Goal: Task Accomplishment & Management: Complete application form

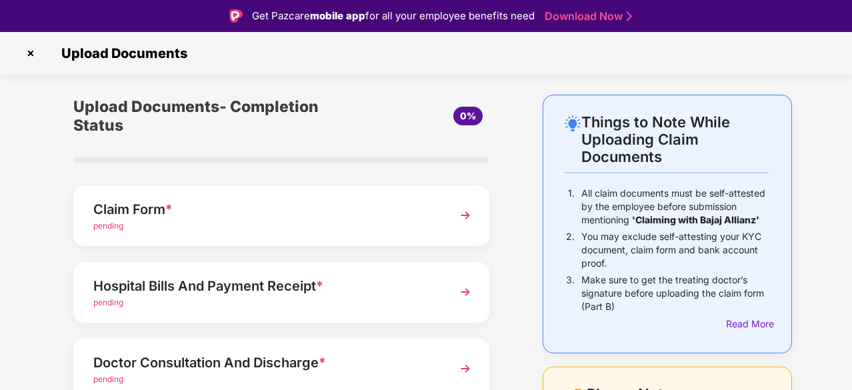
scroll to position [32, 0]
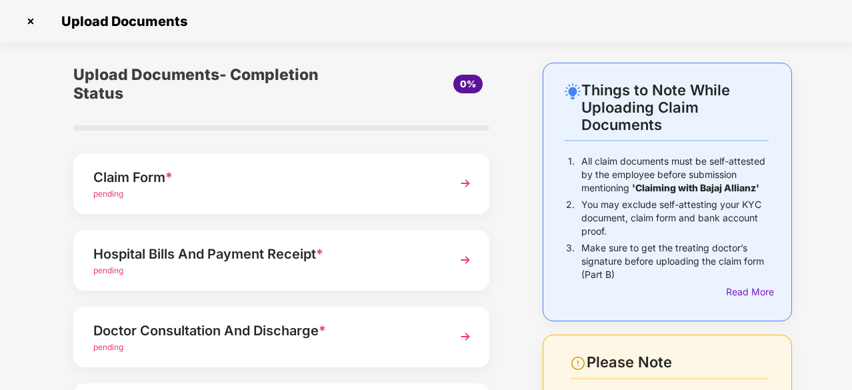
click at [457, 184] on img at bounding box center [465, 183] width 24 height 24
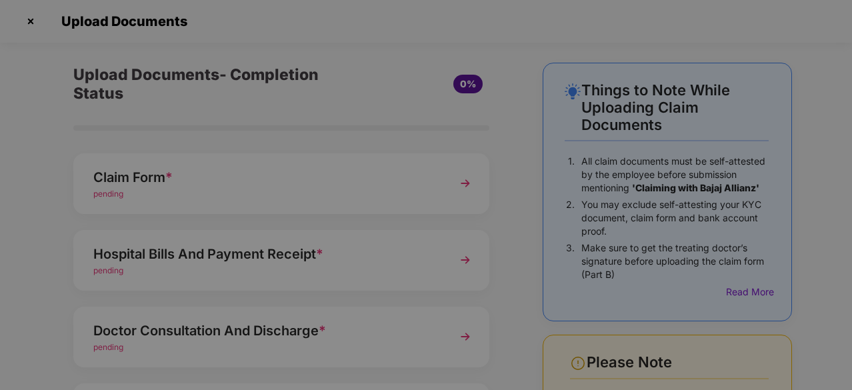
scroll to position [0, 0]
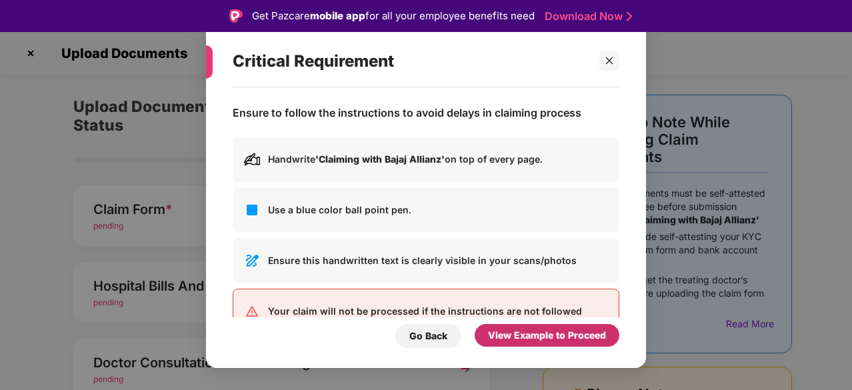
click at [526, 338] on div "View Example to Proceed" at bounding box center [547, 335] width 118 height 15
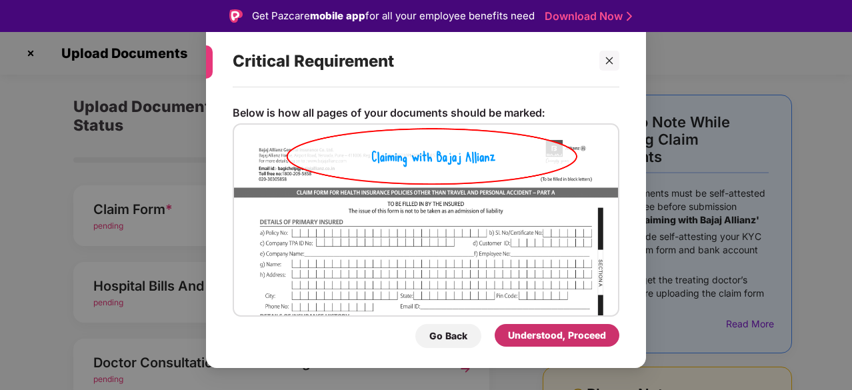
click at [550, 338] on div "Understood, Proceed" at bounding box center [557, 335] width 98 height 15
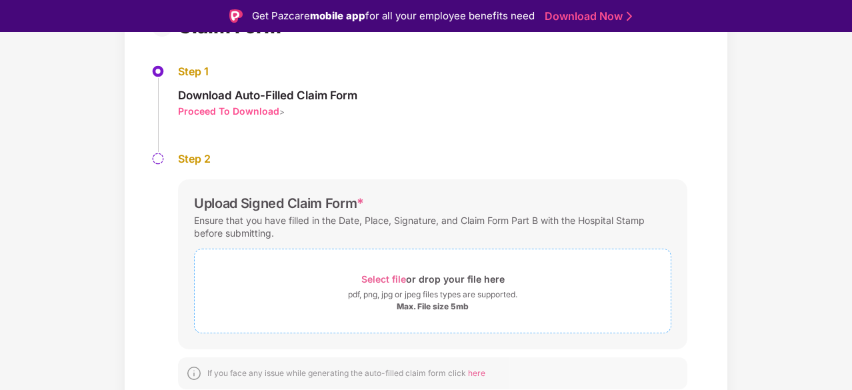
scroll to position [32, 0]
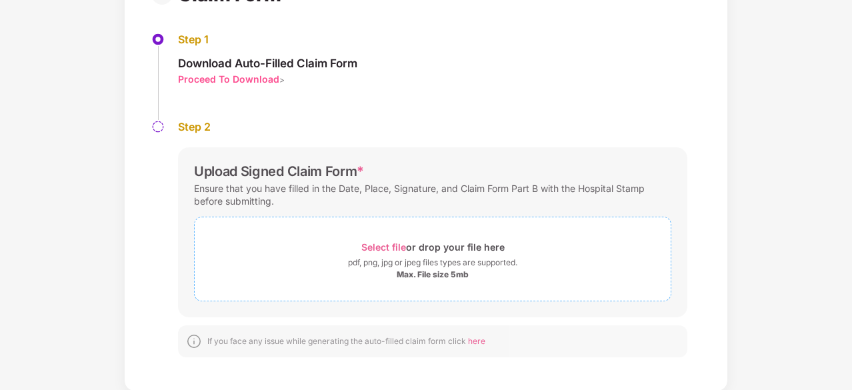
click at [388, 242] on span "Select file" at bounding box center [383, 246] width 45 height 11
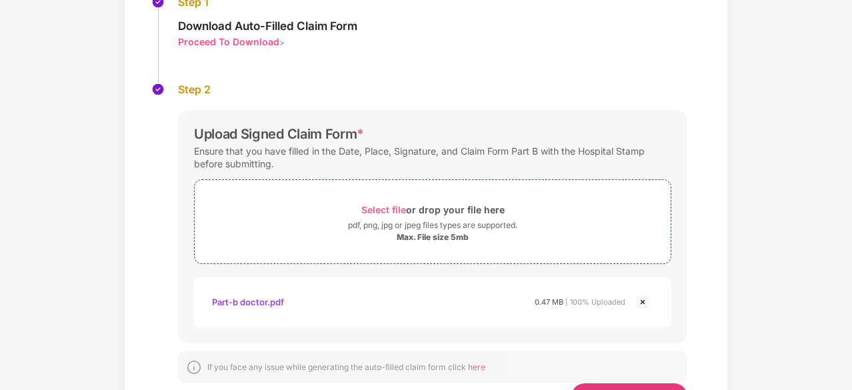
scroll to position [221, 0]
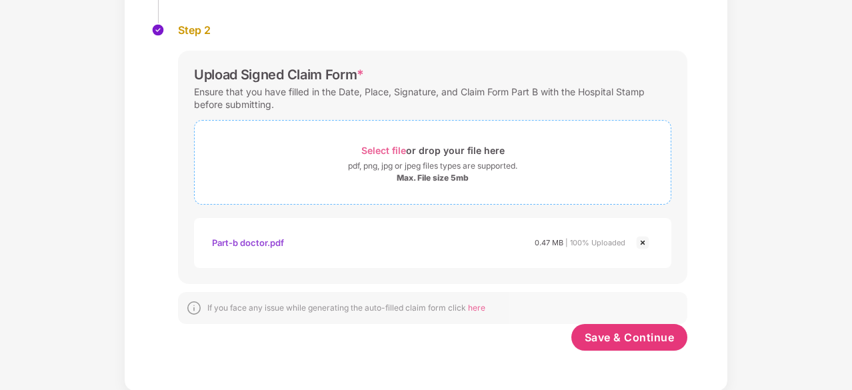
click at [439, 143] on div "Select file or drop your file here" at bounding box center [432, 150] width 143 height 18
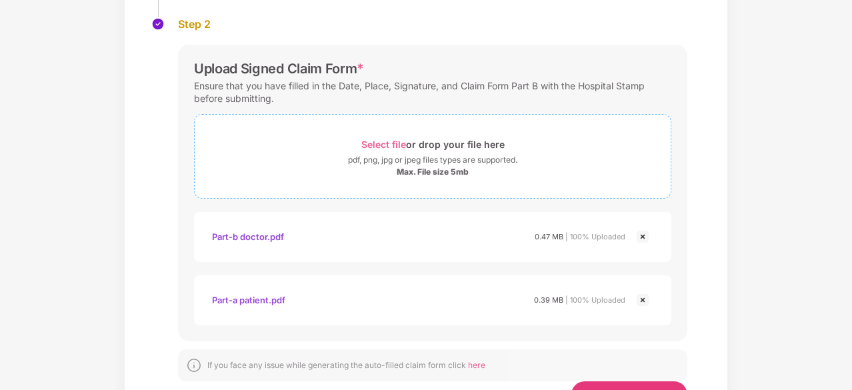
scroll to position [284, 0]
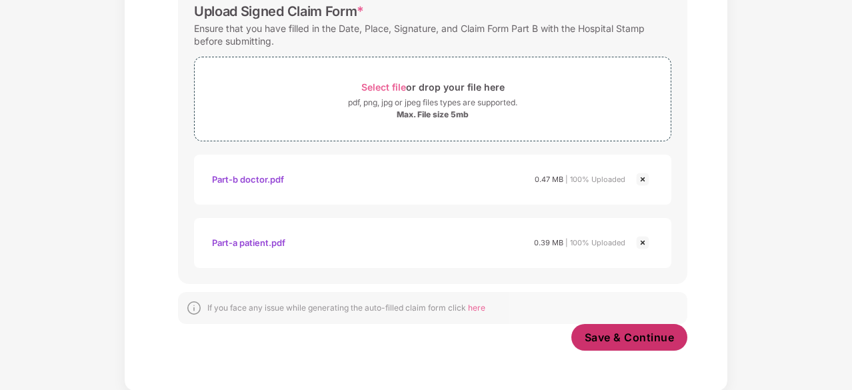
click at [598, 330] on span "Save & Continue" at bounding box center [630, 337] width 90 height 15
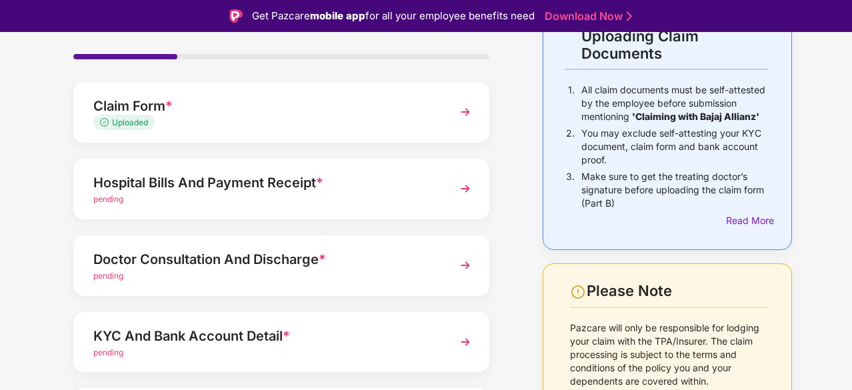
scroll to position [104, 0]
click at [465, 187] on img at bounding box center [465, 188] width 24 height 24
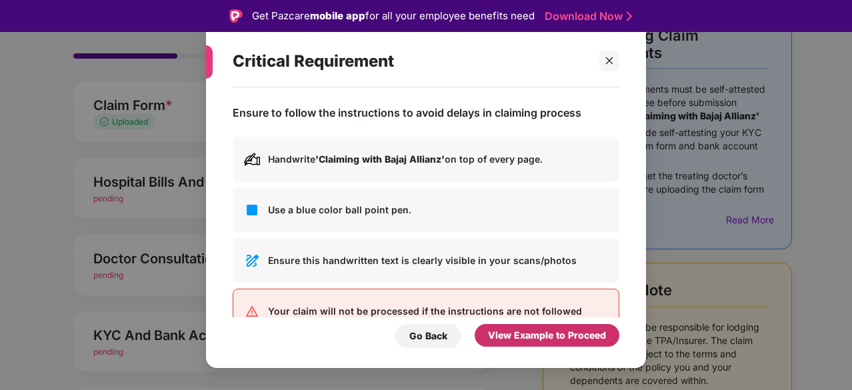
click at [527, 330] on div "View Example to Proceed" at bounding box center [547, 335] width 118 height 15
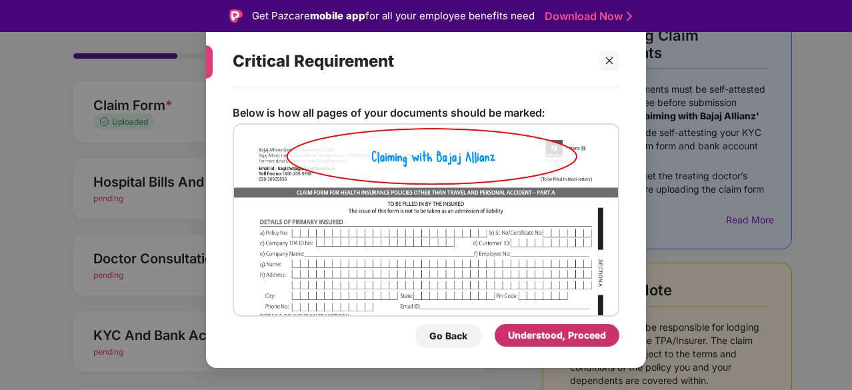
click at [539, 333] on div "Understood, Proceed" at bounding box center [557, 335] width 98 height 15
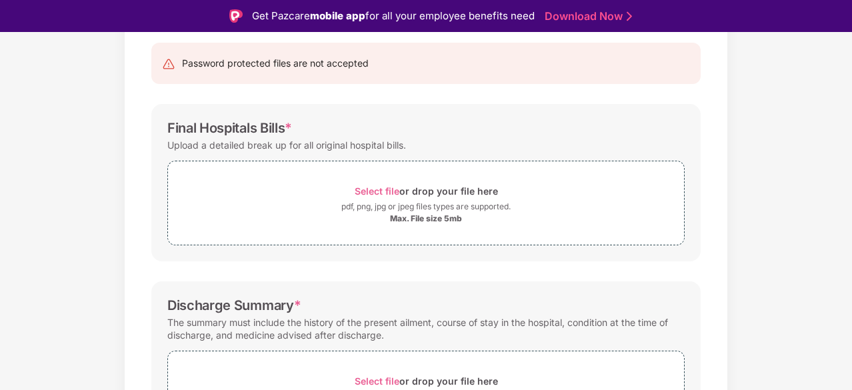
scroll to position [137, 0]
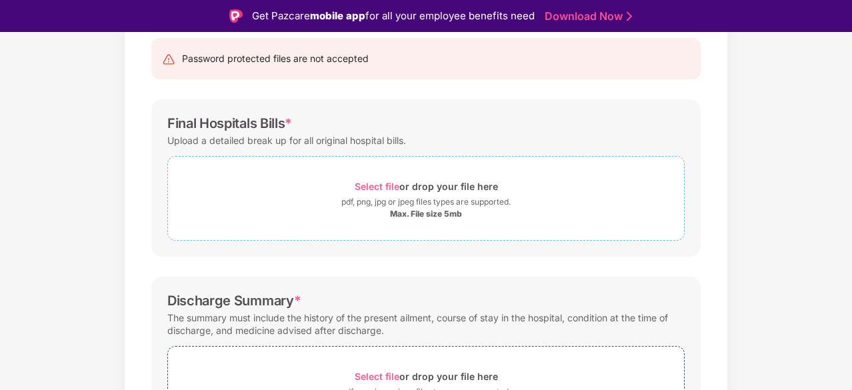
click at [371, 183] on span "Select file" at bounding box center [377, 186] width 45 height 11
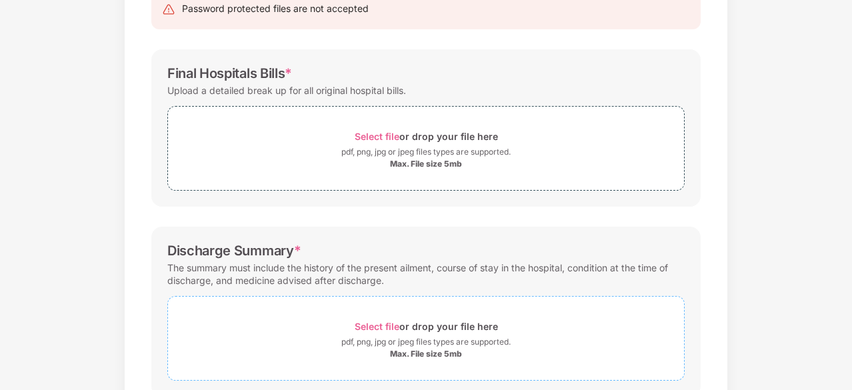
scroll to position [156, 0]
click at [383, 134] on span "Select file" at bounding box center [377, 135] width 45 height 11
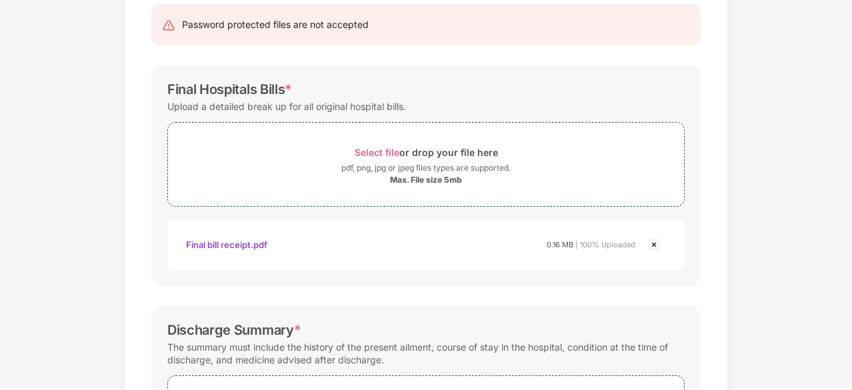
scroll to position [140, 0]
click at [651, 245] on img at bounding box center [654, 244] width 16 height 16
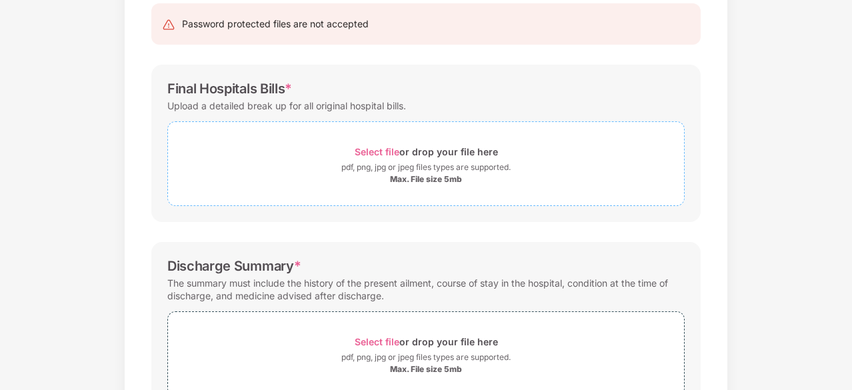
click at [419, 156] on div "Select file or drop your file here" at bounding box center [426, 152] width 143 height 18
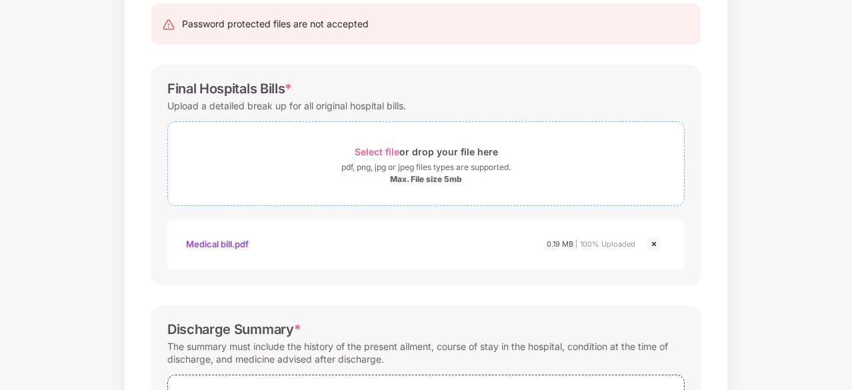
click at [357, 149] on span "Select file" at bounding box center [377, 151] width 45 height 11
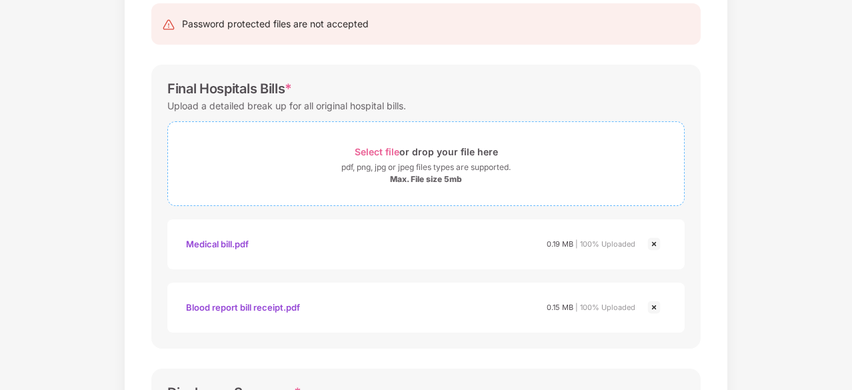
click at [371, 152] on span "Select file" at bounding box center [377, 151] width 45 height 11
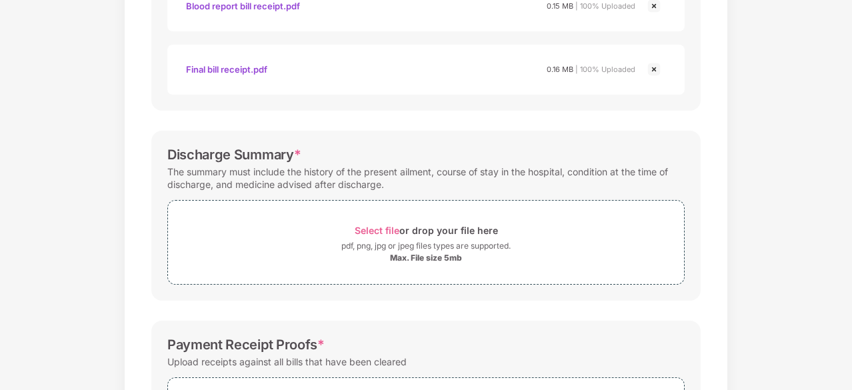
scroll to position [514, 0]
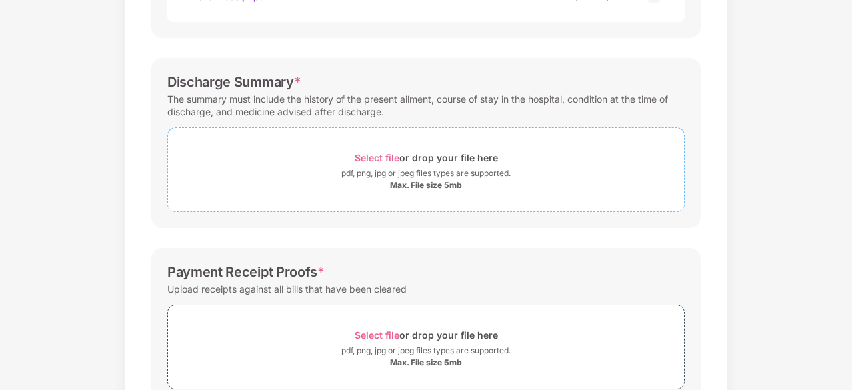
click at [407, 157] on div "Select file or drop your file here" at bounding box center [426, 158] width 143 height 18
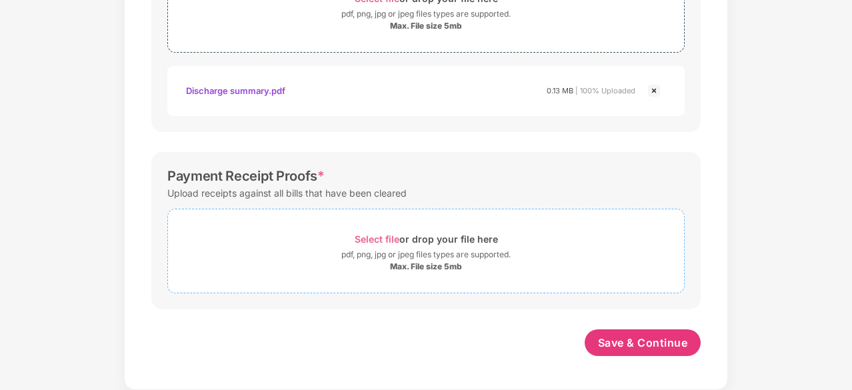
scroll to position [672, 0]
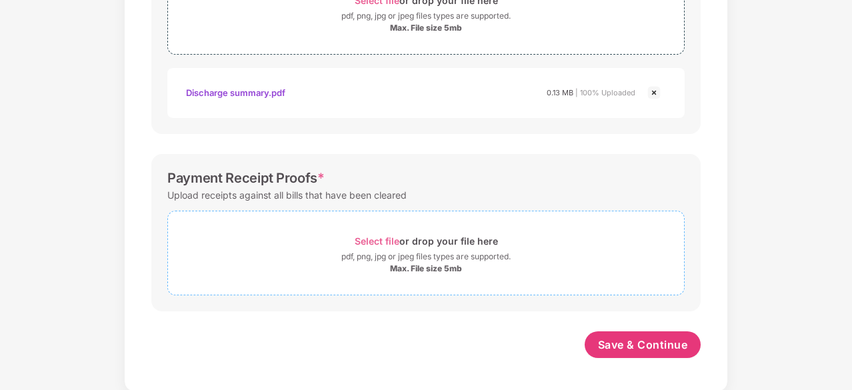
click at [337, 245] on div "Select file or drop your file here" at bounding box center [426, 241] width 516 height 18
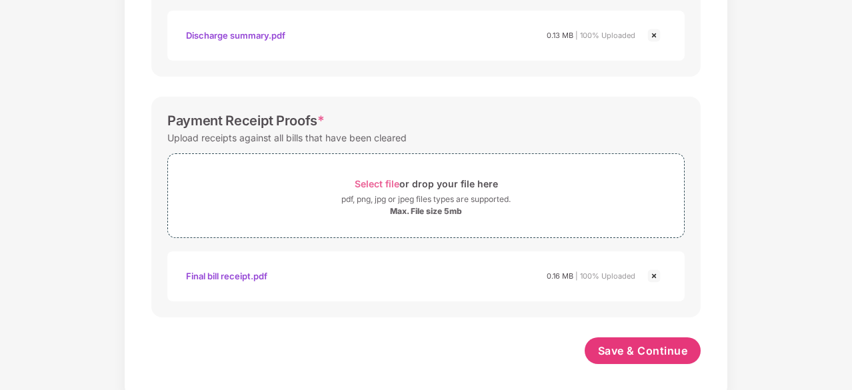
scroll to position [735, 0]
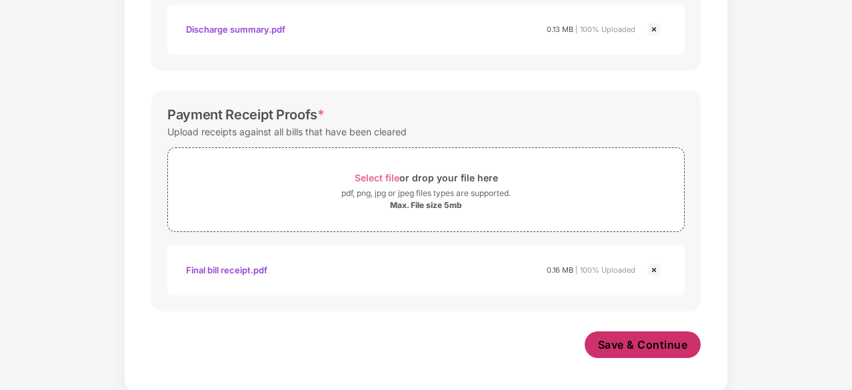
click at [610, 341] on span "Save & Continue" at bounding box center [643, 344] width 90 height 15
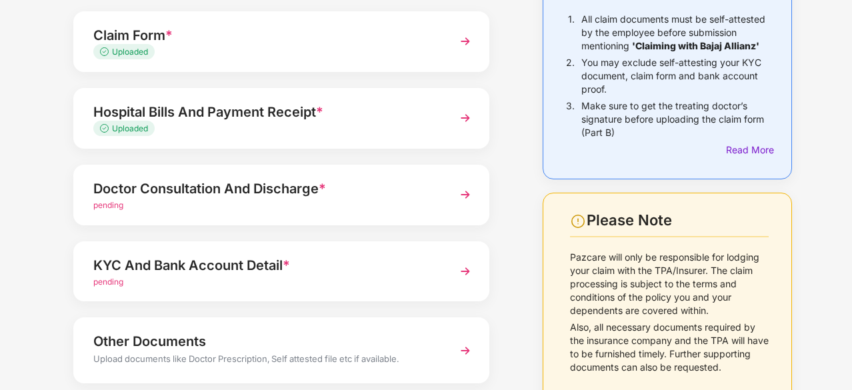
scroll to position [143, 0]
click at [459, 201] on img at bounding box center [465, 194] width 24 height 24
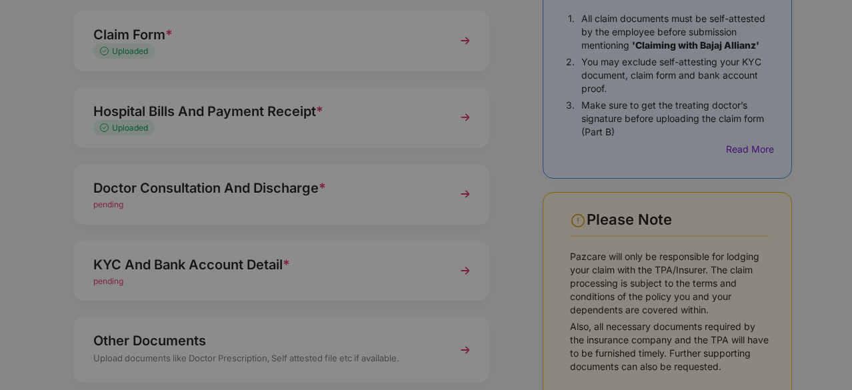
scroll to position [0, 0]
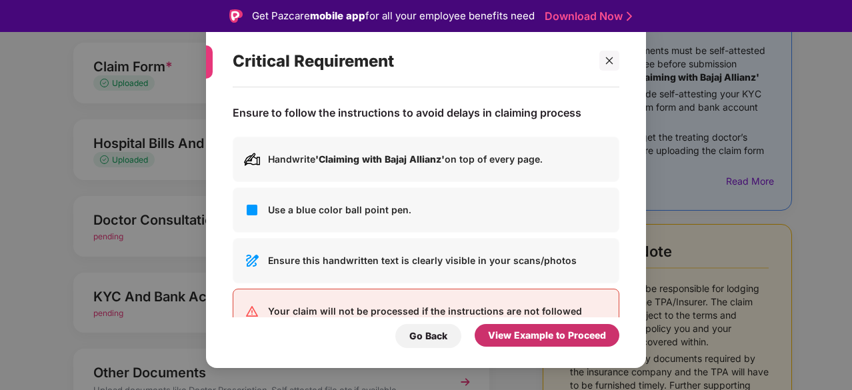
click at [526, 339] on div "View Example to Proceed" at bounding box center [547, 335] width 118 height 15
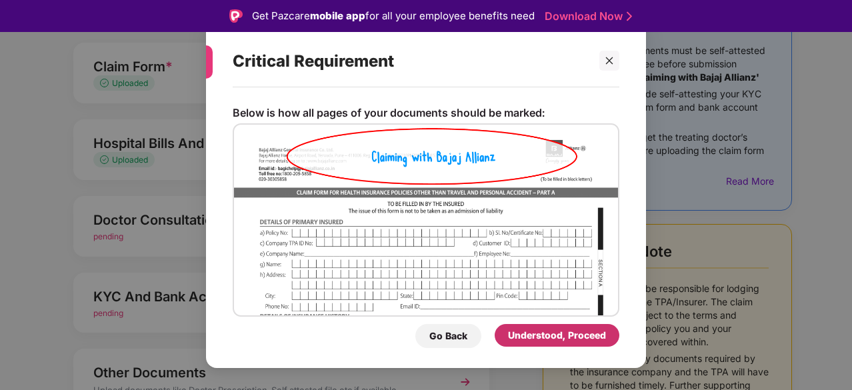
click at [552, 337] on div "Understood, Proceed" at bounding box center [557, 335] width 98 height 15
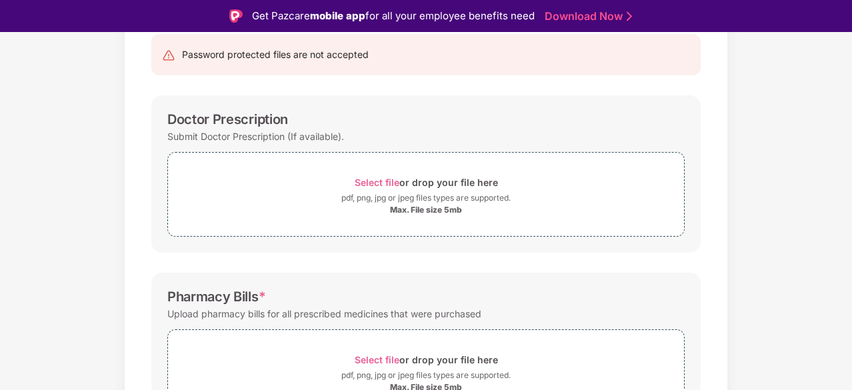
scroll to position [139, 0]
click at [363, 183] on span "Select file" at bounding box center [377, 184] width 45 height 11
click at [376, 191] on div "Select file or drop your file here" at bounding box center [426, 184] width 143 height 18
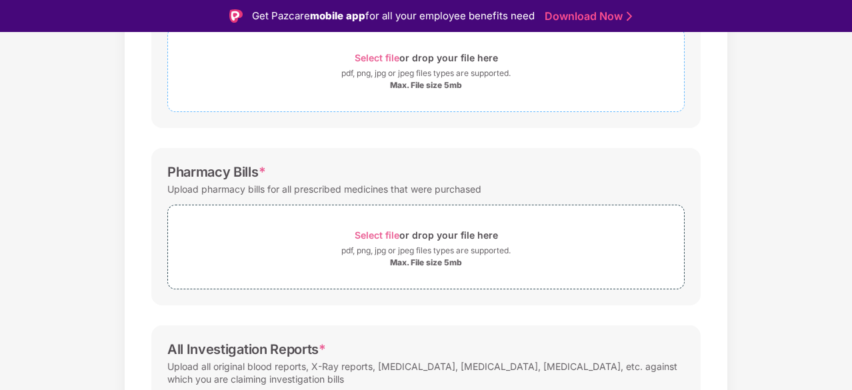
scroll to position [267, 0]
click at [384, 231] on span "Select file" at bounding box center [377, 234] width 45 height 11
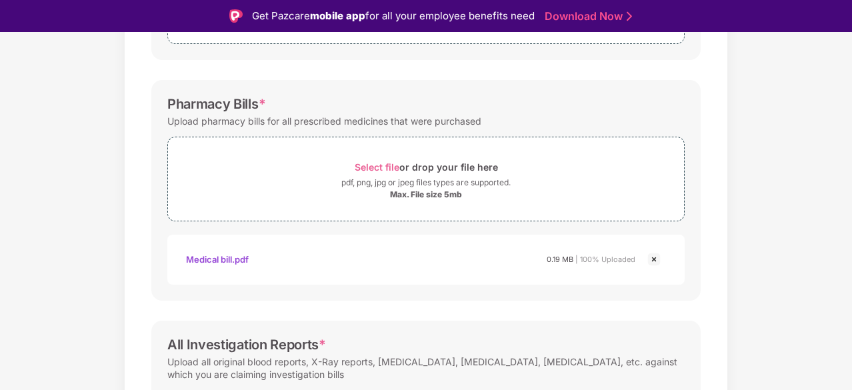
scroll to position [335, 0]
click at [373, 154] on span "Select file or drop your file here pdf, png, jpg or jpeg files types are suppor…" at bounding box center [426, 178] width 516 height 63
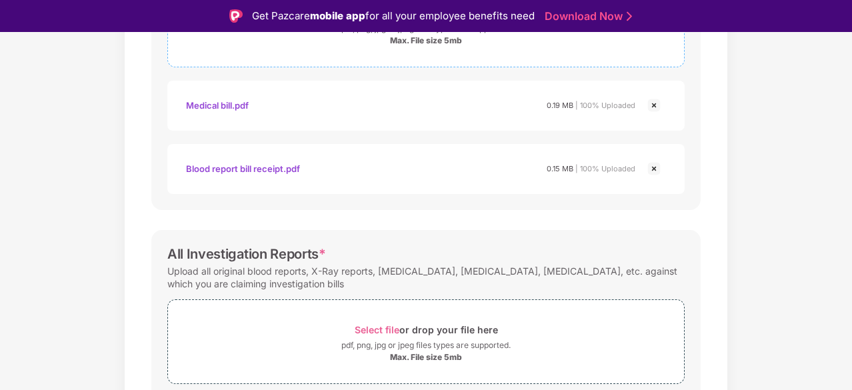
scroll to position [545, 0]
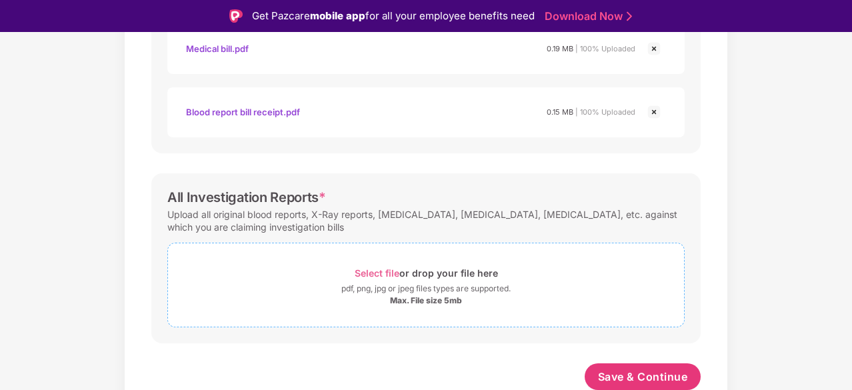
click at [355, 271] on span "Select file" at bounding box center [377, 272] width 45 height 11
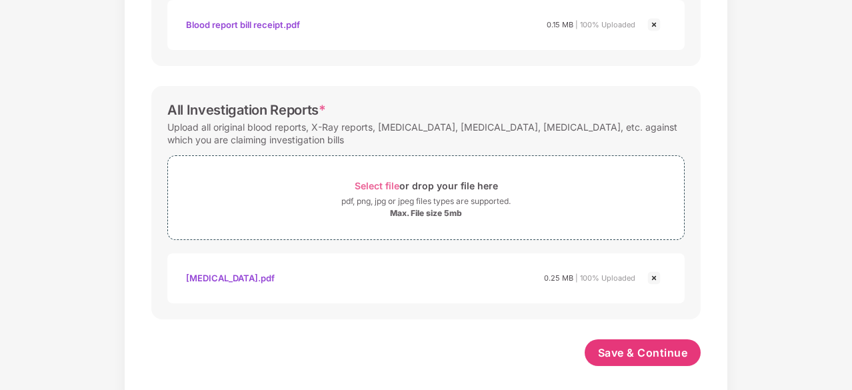
scroll to position [608, 0]
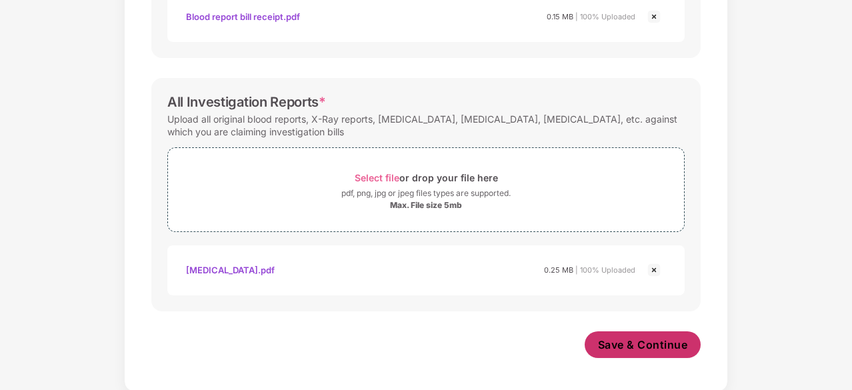
click at [623, 341] on span "Save & Continue" at bounding box center [643, 344] width 90 height 15
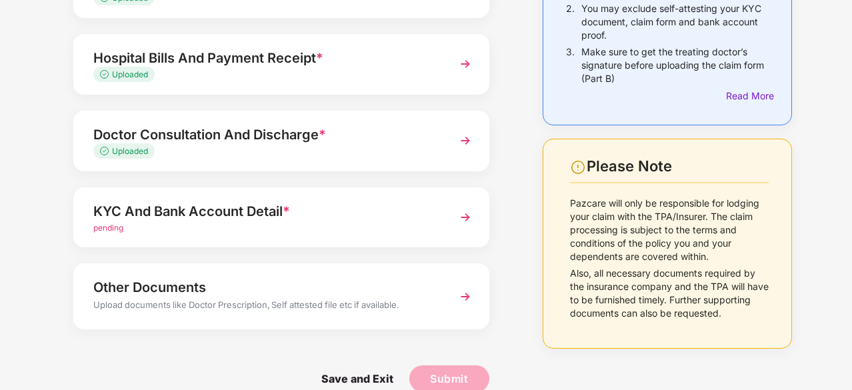
scroll to position [217, 0]
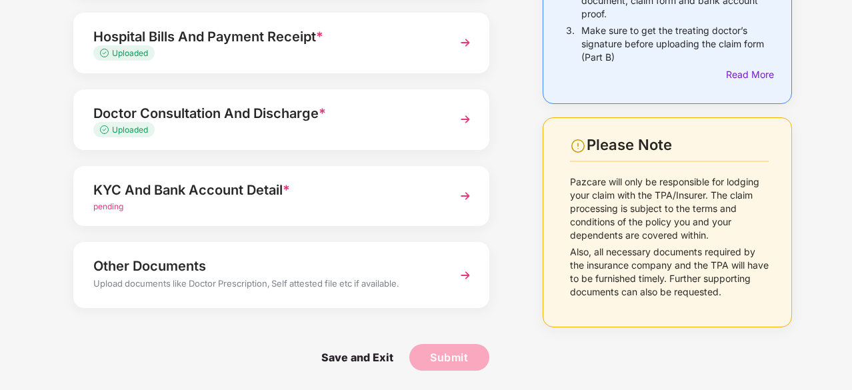
click at [464, 198] on img at bounding box center [465, 196] width 24 height 24
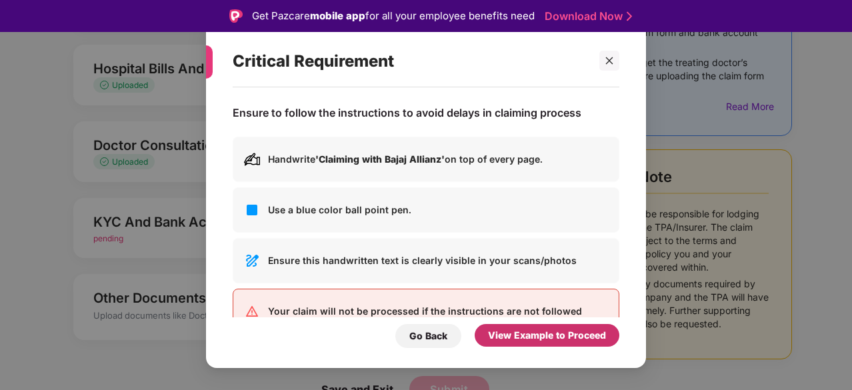
click at [507, 338] on div "View Example to Proceed" at bounding box center [547, 335] width 118 height 15
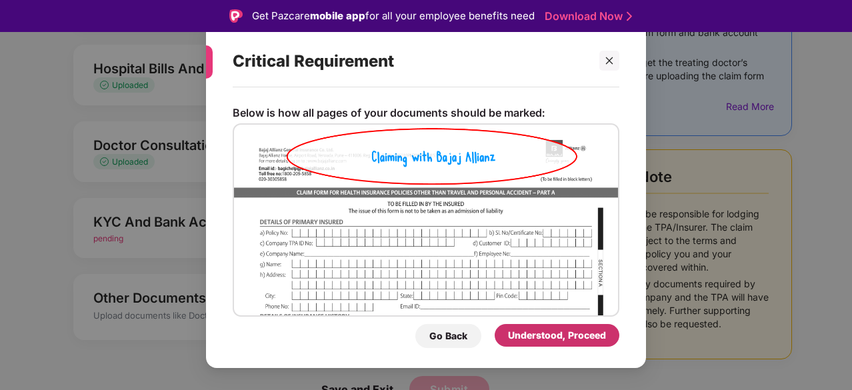
click at [511, 337] on div "Understood, Proceed" at bounding box center [557, 335] width 98 height 15
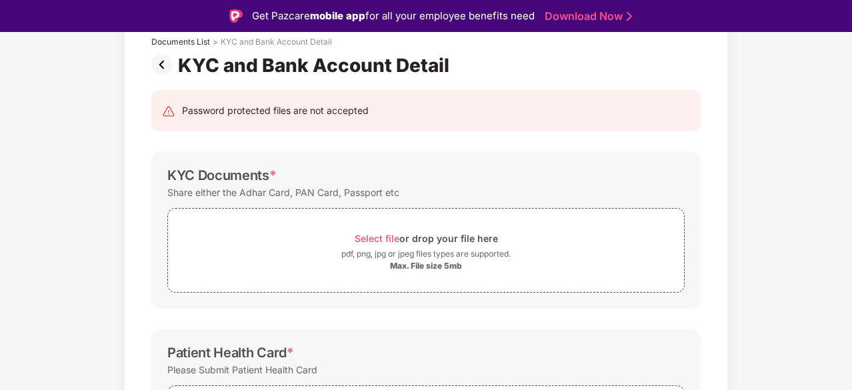
scroll to position [95, 0]
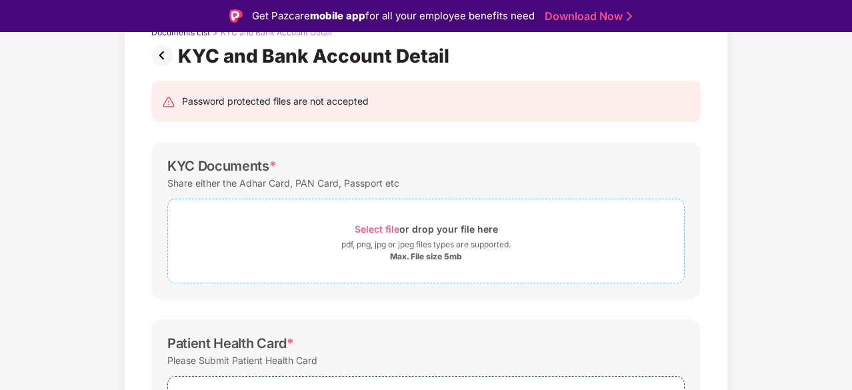
click at [384, 226] on span "Select file" at bounding box center [377, 228] width 45 height 11
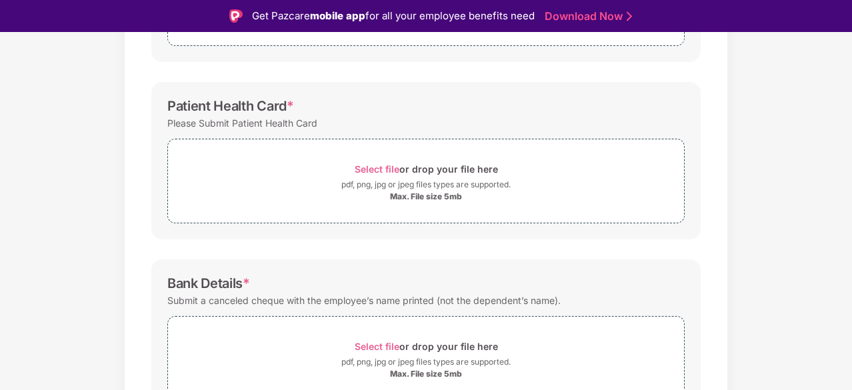
scroll to position [337, 0]
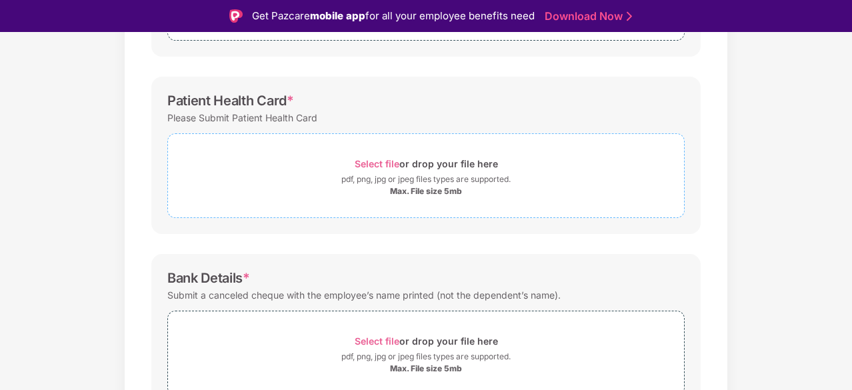
click at [378, 167] on span "Select file" at bounding box center [377, 163] width 45 height 11
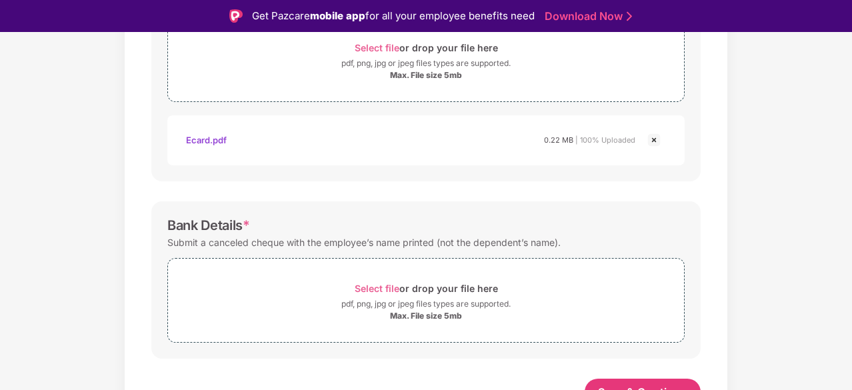
scroll to position [469, 0]
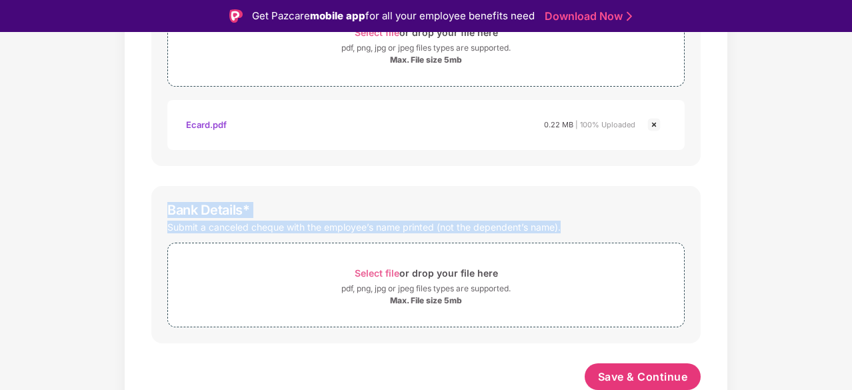
drag, startPoint x: 165, startPoint y: 210, endPoint x: 606, endPoint y: 221, distance: 440.3
click at [606, 221] on div "Bank Details * Submit a canceled cheque with the employee’s name printed (not t…" at bounding box center [426, 264] width 550 height 157
copy div "Bank Details * Submit a canceled cheque with the employee’s name printed (not t…"
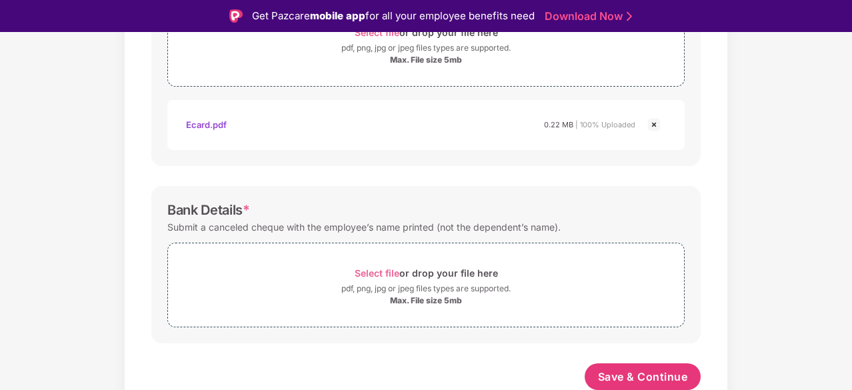
click at [396, 133] on div "Ecard.pdf 0.22 MB | 100% Uploaded" at bounding box center [411, 124] width 450 height 23
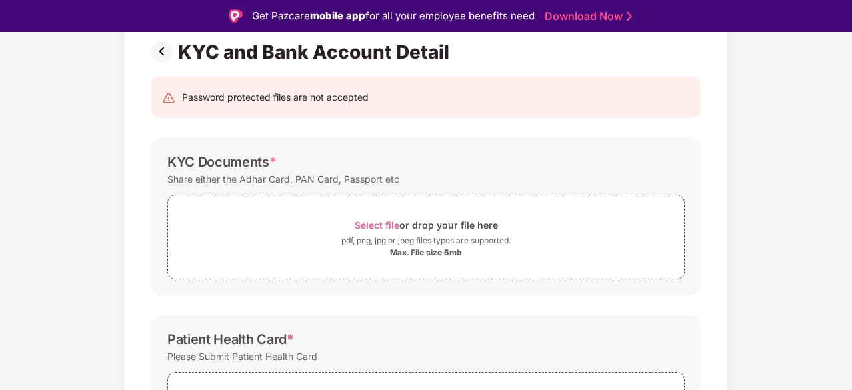
scroll to position [99, 0]
click at [361, 225] on span "Select file" at bounding box center [377, 224] width 45 height 11
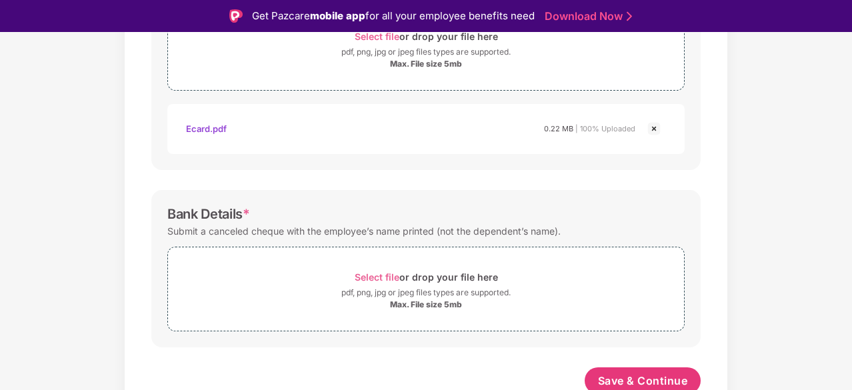
scroll to position [532, 0]
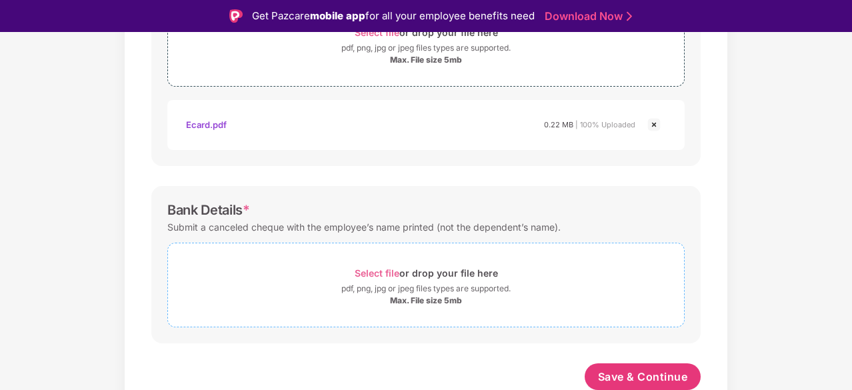
click at [368, 261] on span "Select file or drop your file here pdf, png, jpg or jpeg files types are suppor…" at bounding box center [426, 284] width 516 height 63
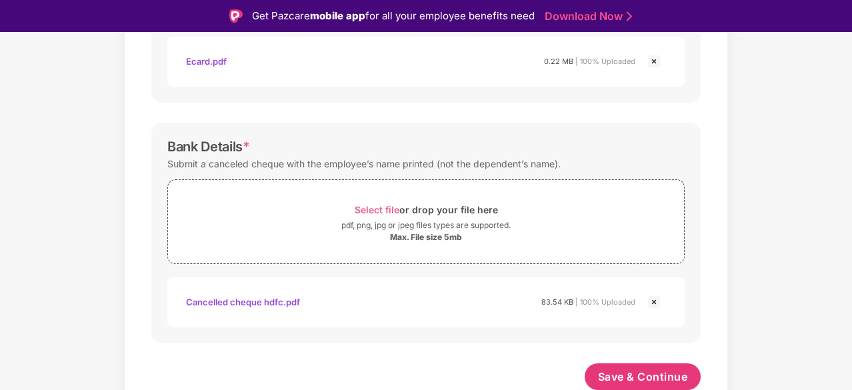
scroll to position [32, 0]
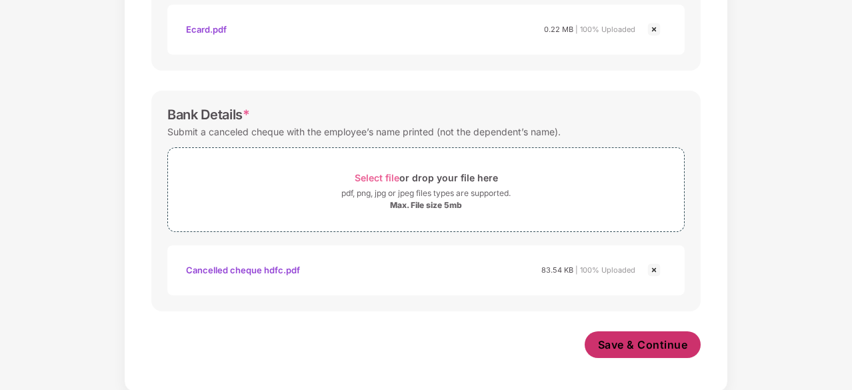
click at [606, 337] on span "Save & Continue" at bounding box center [643, 344] width 90 height 15
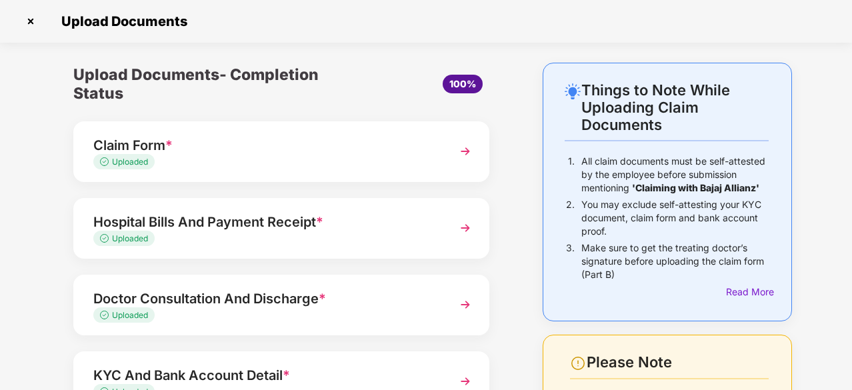
scroll to position [185, 0]
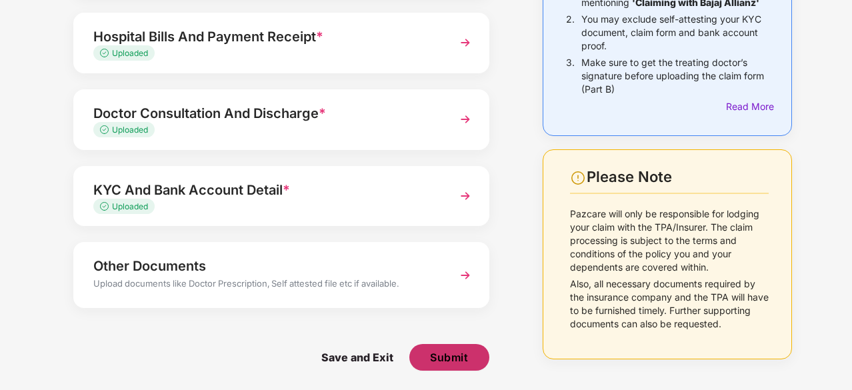
click at [448, 361] on span "Submit" at bounding box center [449, 357] width 38 height 15
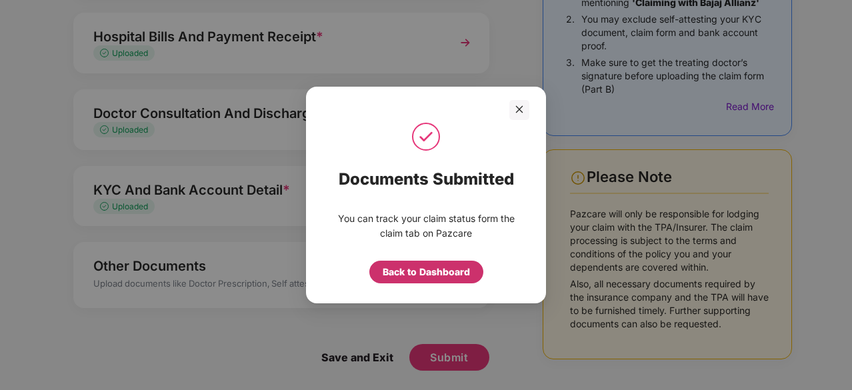
click at [439, 273] on div "Back to Dashboard" at bounding box center [426, 272] width 87 height 15
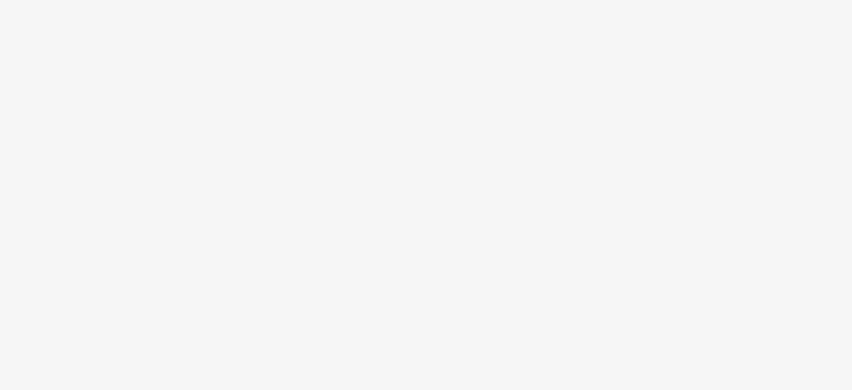
click at [417, 273] on body at bounding box center [426, 195] width 852 height 390
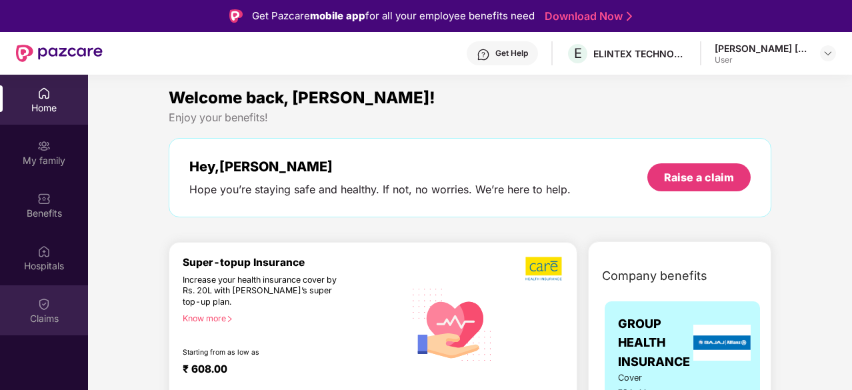
click at [45, 301] on img at bounding box center [43, 303] width 13 height 13
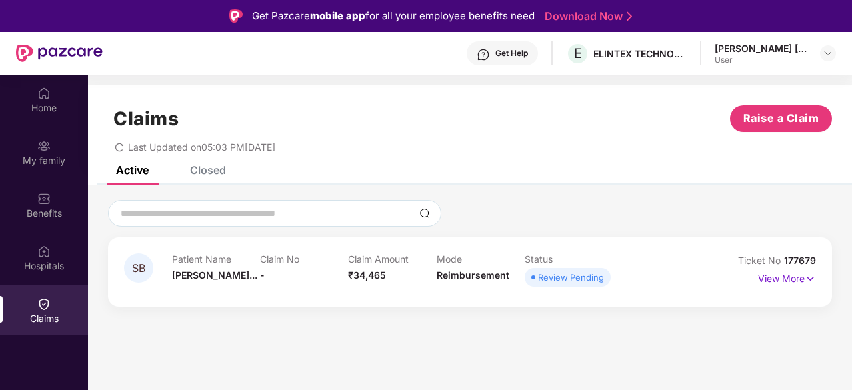
click at [795, 280] on p "View More" at bounding box center [787, 277] width 58 height 18
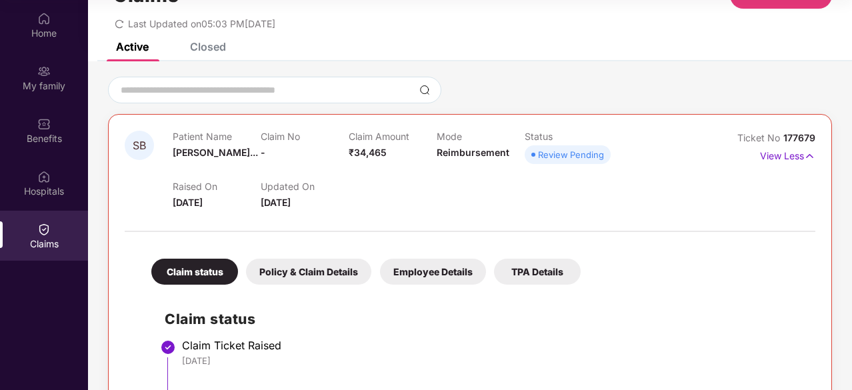
scroll to position [49, 0]
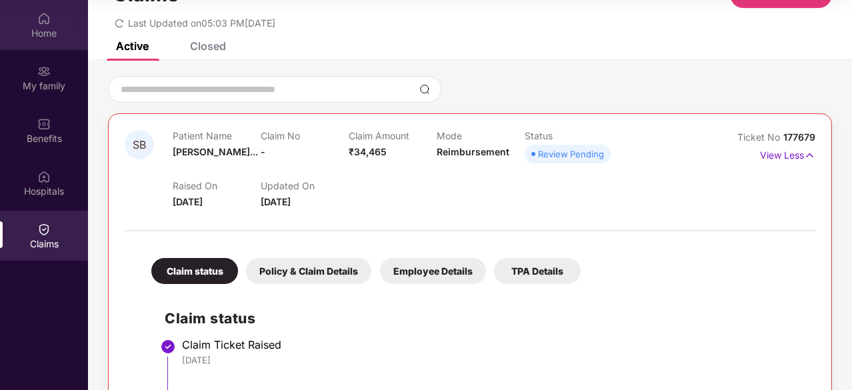
click at [51, 17] on div "Home" at bounding box center [44, 25] width 88 height 50
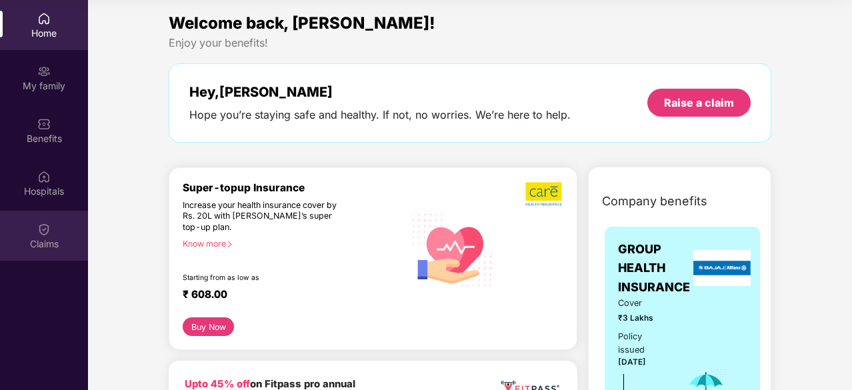
click at [35, 231] on div "Claims" at bounding box center [44, 236] width 88 height 50
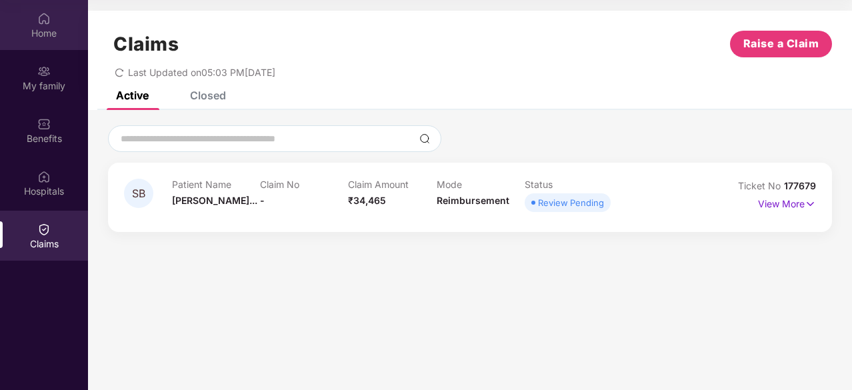
click at [53, 41] on div "Home" at bounding box center [44, 25] width 88 height 50
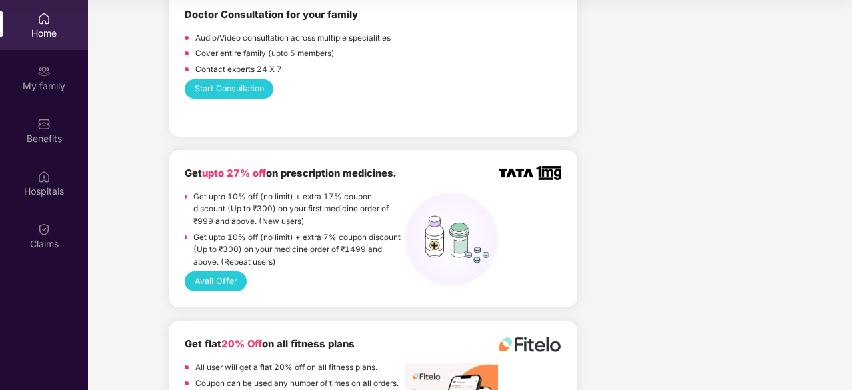
scroll to position [775, 0]
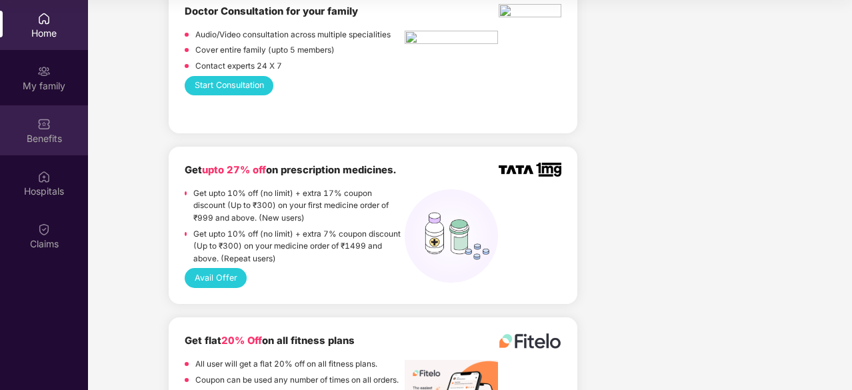
click at [35, 126] on div "Benefits" at bounding box center [44, 130] width 88 height 50
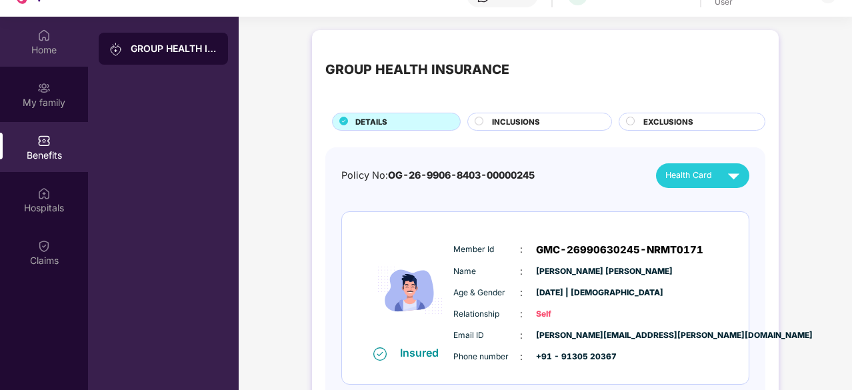
click at [37, 47] on div "Home" at bounding box center [44, 49] width 88 height 13
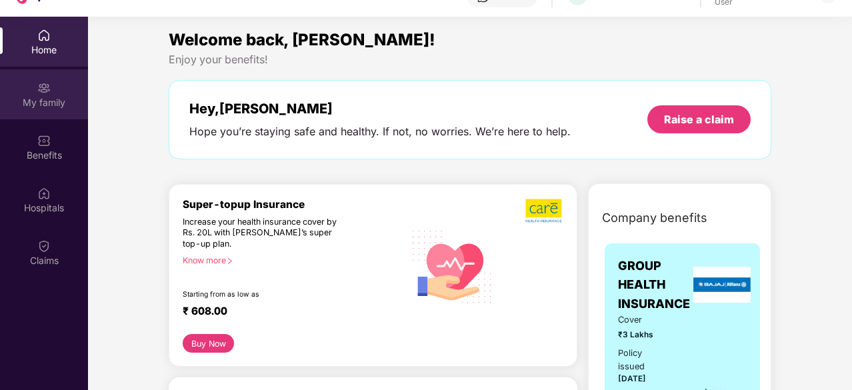
click at [45, 94] on img at bounding box center [43, 87] width 13 height 13
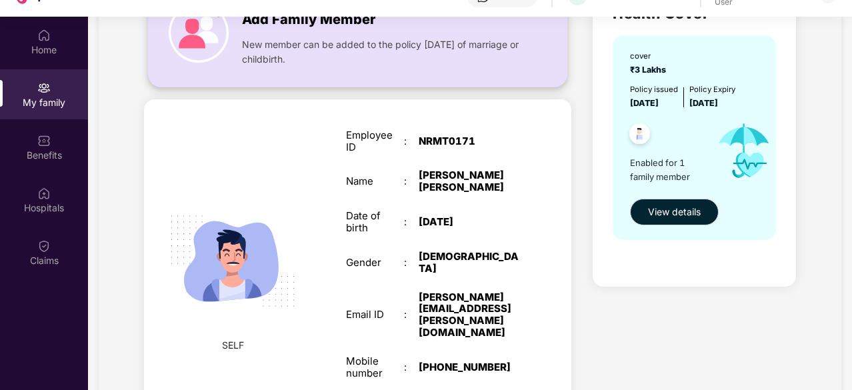
scroll to position [189, 0]
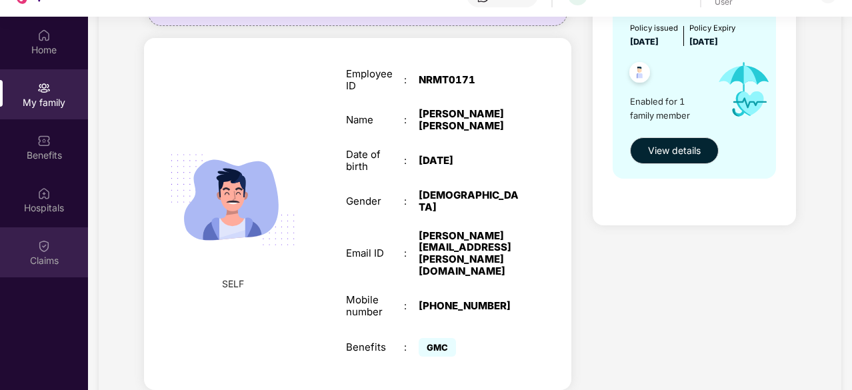
click at [35, 251] on div "Claims" at bounding box center [44, 252] width 88 height 50
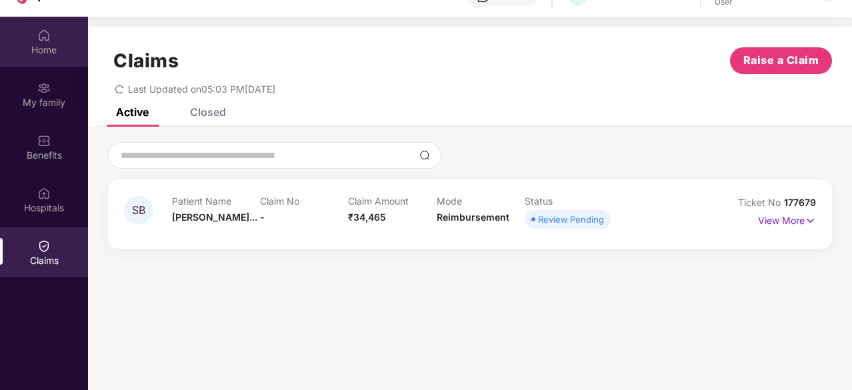
click at [45, 38] on img at bounding box center [43, 35] width 13 height 13
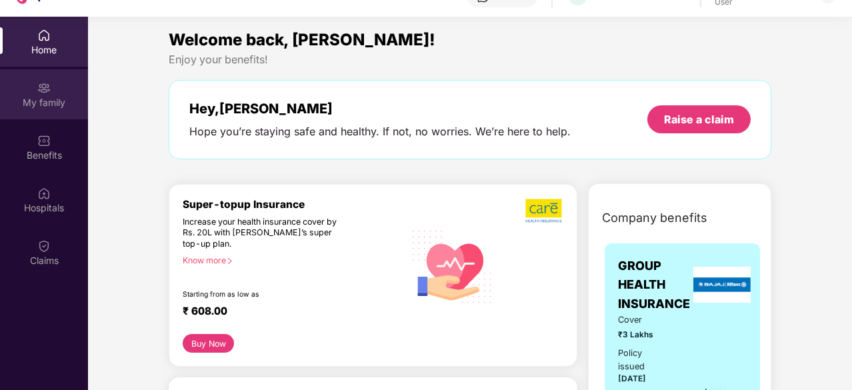
click at [31, 94] on div "My family" at bounding box center [44, 94] width 88 height 50
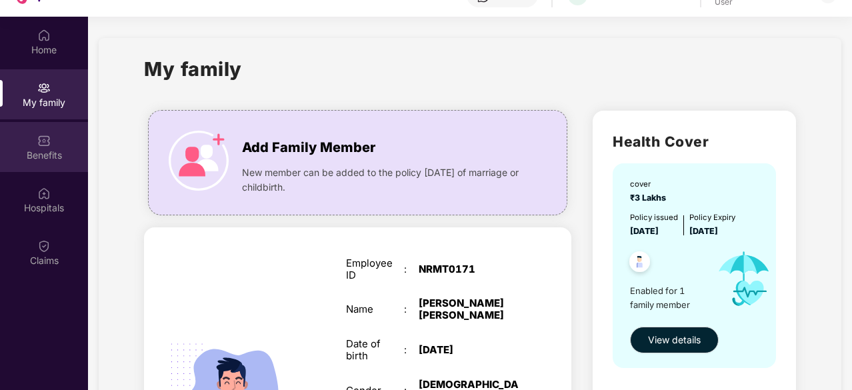
click at [45, 150] on div "Benefits" at bounding box center [44, 155] width 88 height 13
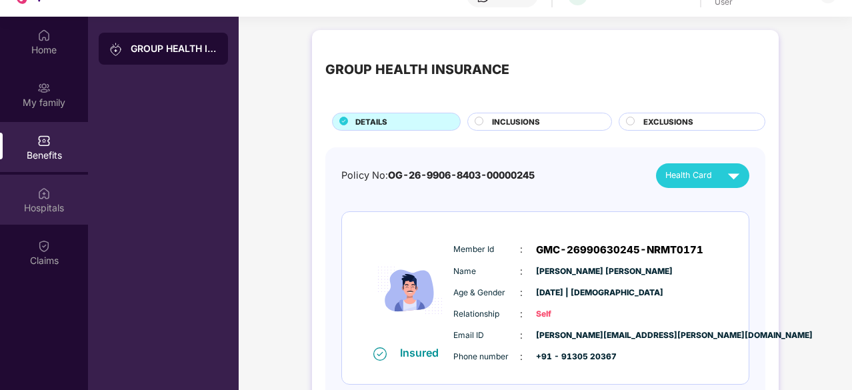
click at [47, 198] on img at bounding box center [43, 193] width 13 height 13
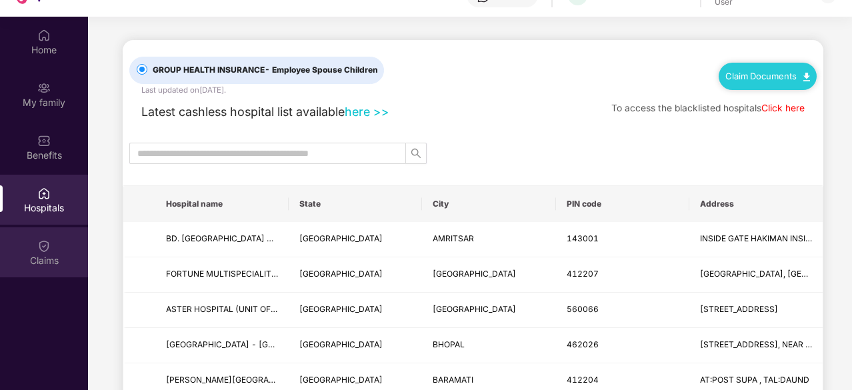
click at [45, 239] on img at bounding box center [43, 245] width 13 height 13
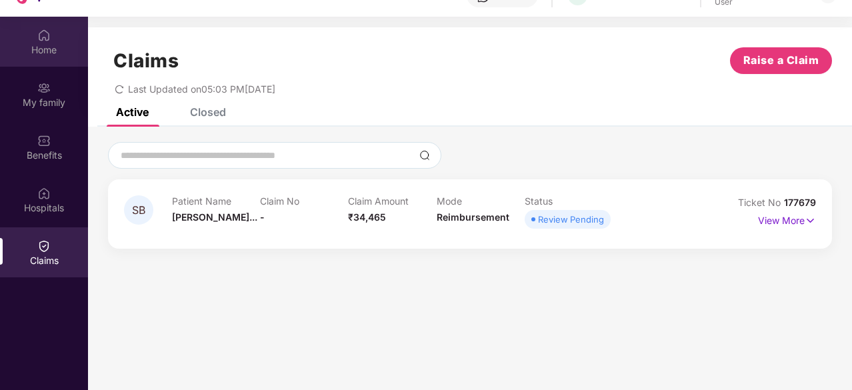
click at [45, 53] on div "Home" at bounding box center [44, 49] width 88 height 13
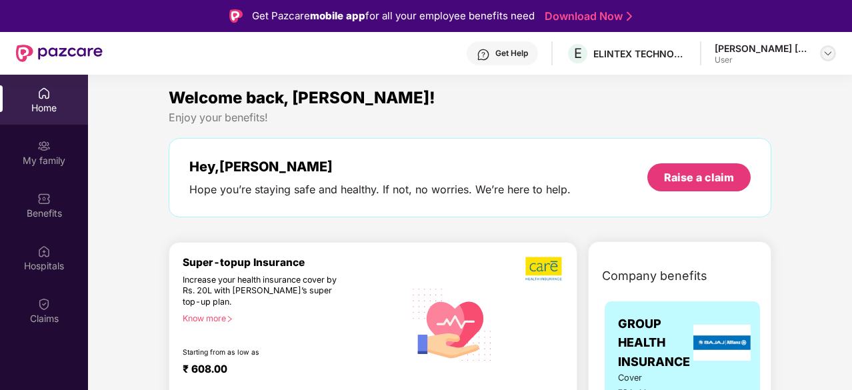
click at [827, 51] on img at bounding box center [828, 53] width 11 height 11
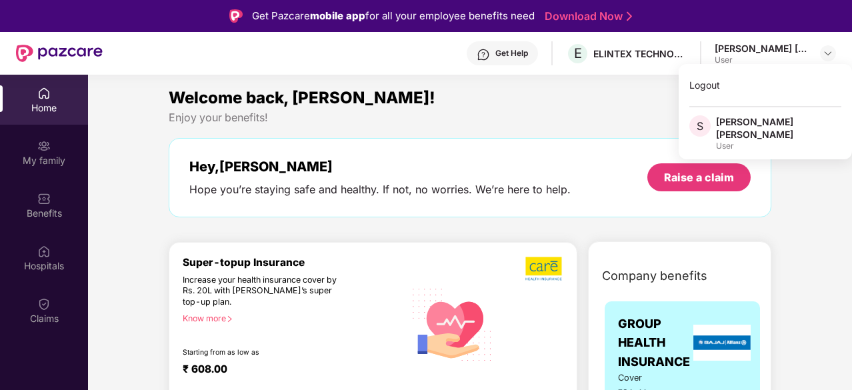
click at [749, 141] on div "User" at bounding box center [778, 146] width 125 height 11
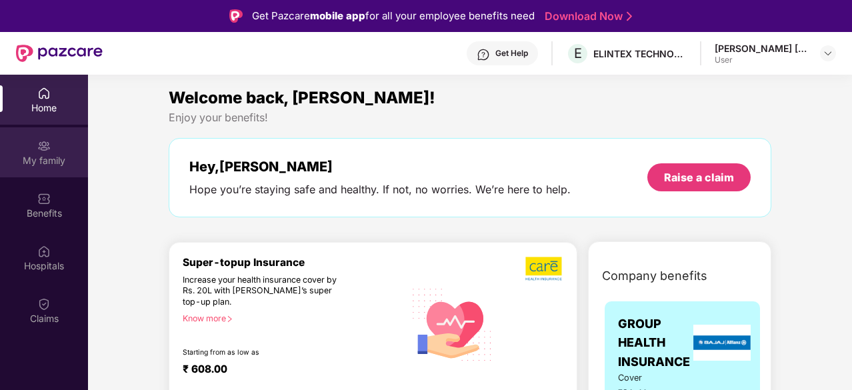
click at [57, 155] on div "My family" at bounding box center [44, 160] width 88 height 13
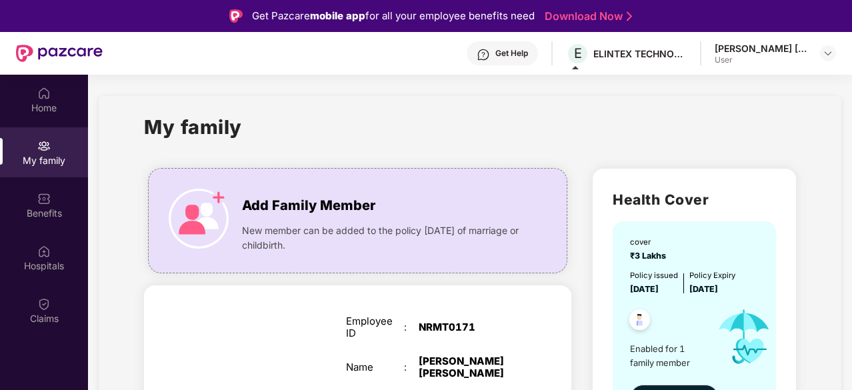
click at [634, 58] on div "ELINTEX TECHNOLOGIES PRIVATE LIMITED" at bounding box center [640, 53] width 93 height 13
click at [576, 67] on span at bounding box center [575, 67] width 7 height 3
click at [842, 50] on header "Get Help E ELINTEX TECHNOLOGIES PRIVATE LIMITED [PERSON_NAME] [PERSON_NAME] User" at bounding box center [426, 53] width 852 height 43
click at [829, 53] on img at bounding box center [828, 53] width 11 height 11
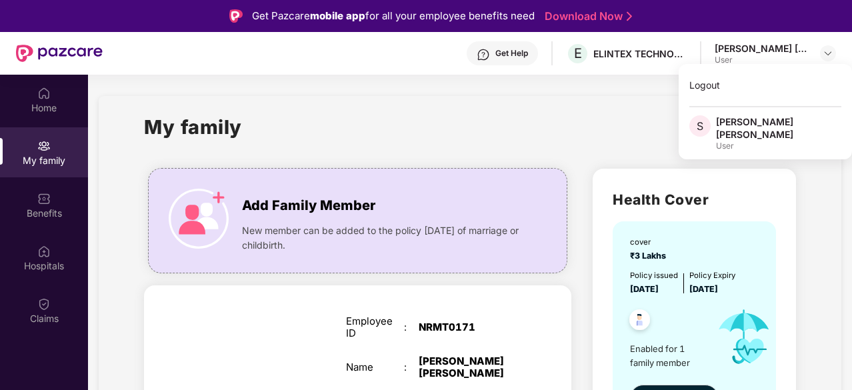
click at [494, 112] on div "My family" at bounding box center [470, 135] width 652 height 46
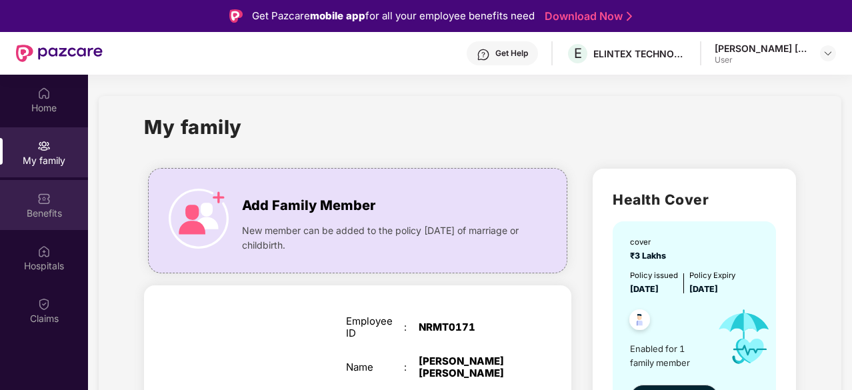
click at [41, 198] on img at bounding box center [43, 198] width 13 height 13
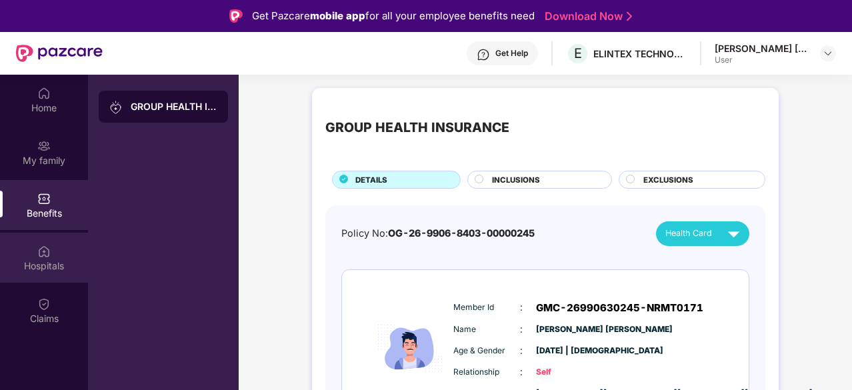
click at [35, 243] on div "Hospitals" at bounding box center [44, 258] width 88 height 50
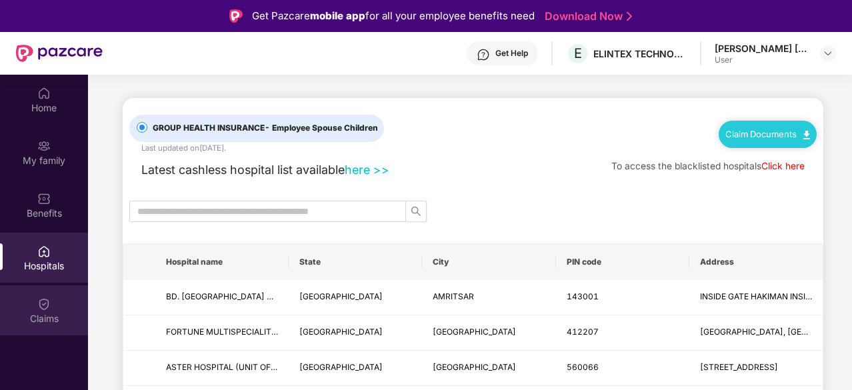
click at [39, 313] on div "Claims" at bounding box center [44, 318] width 88 height 13
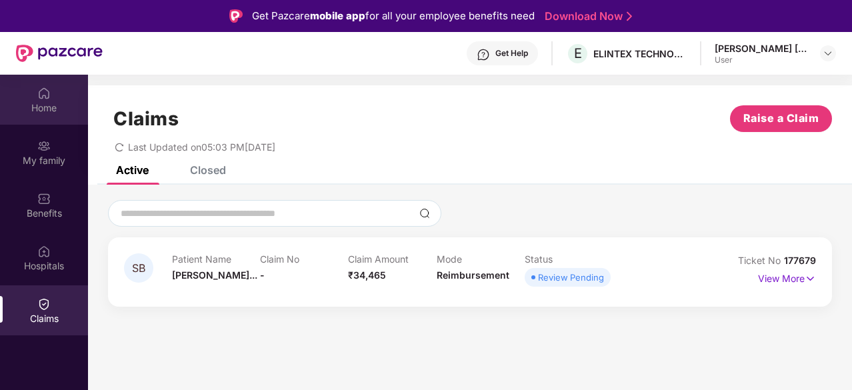
click at [53, 99] on div "Home" at bounding box center [44, 100] width 88 height 50
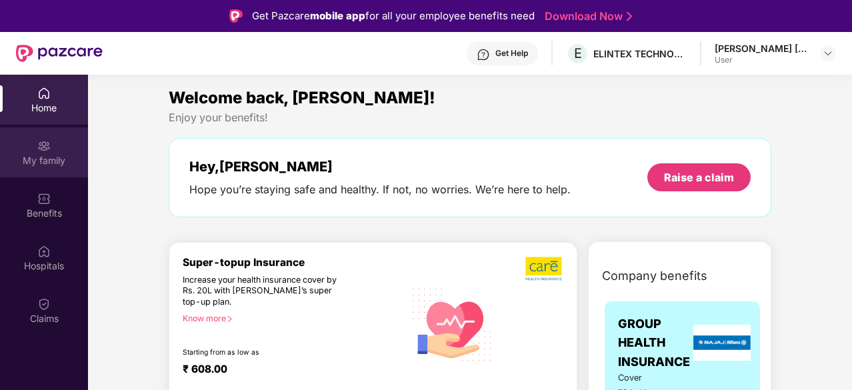
click at [41, 161] on div "My family" at bounding box center [44, 160] width 88 height 13
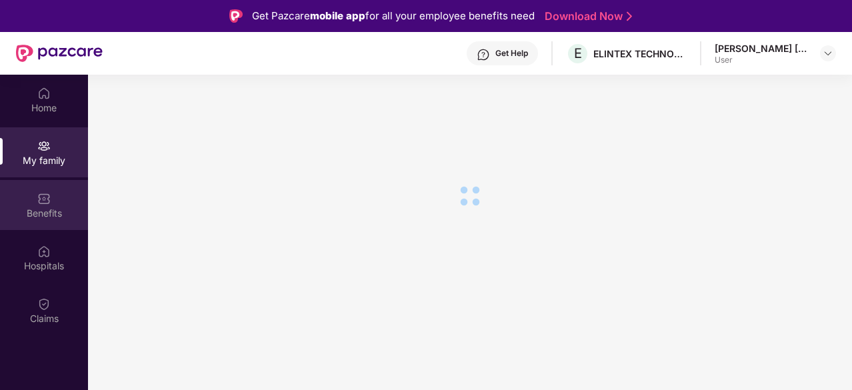
click at [45, 197] on img at bounding box center [43, 198] width 13 height 13
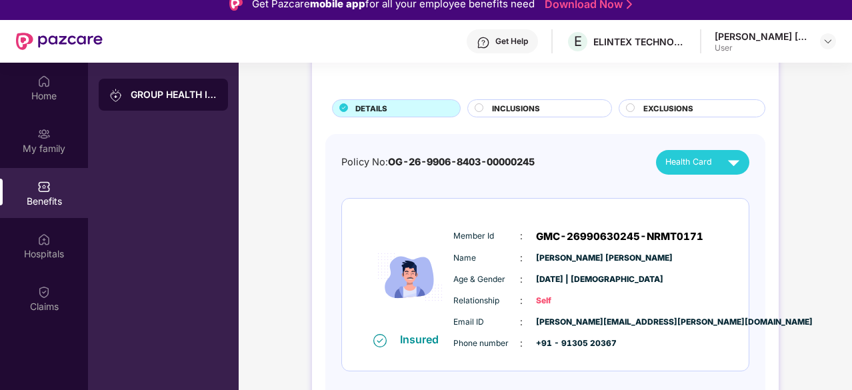
scroll to position [13, 0]
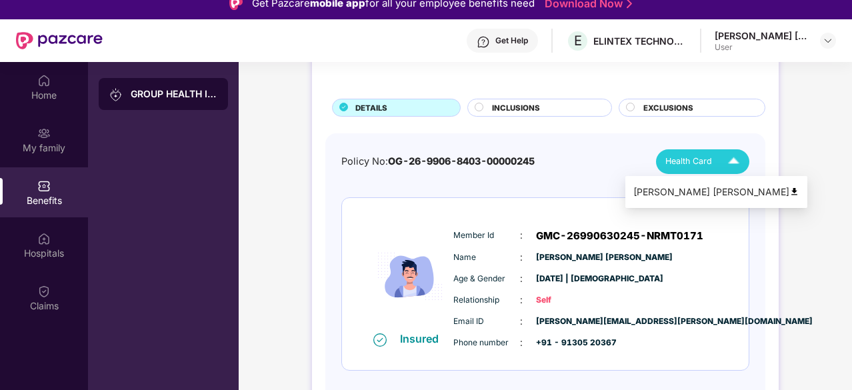
click at [726, 164] on img at bounding box center [733, 161] width 23 height 23
click at [790, 193] on img at bounding box center [795, 192] width 10 height 10
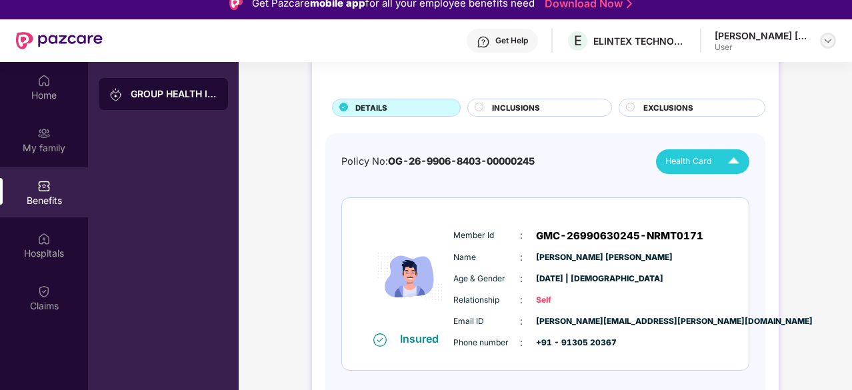
click at [827, 41] on img at bounding box center [828, 40] width 11 height 11
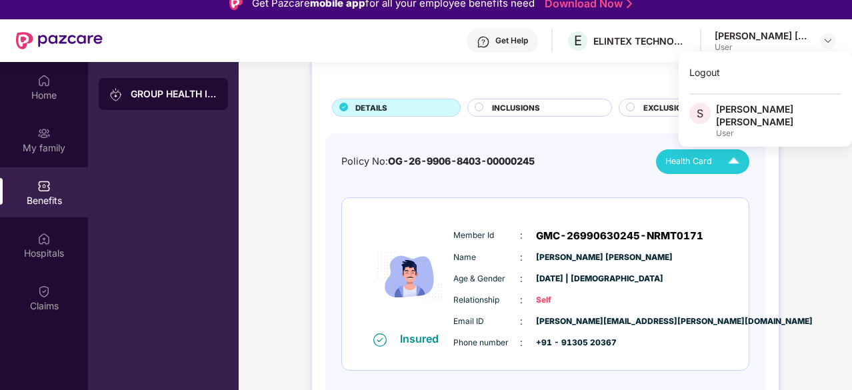
click at [808, 175] on div "GROUP HEALTH INSURANCE DETAILS INCLUSIONS EXCLUSIONS Policy No: OG-26-9906-8403…" at bounding box center [546, 231] width 614 height 444
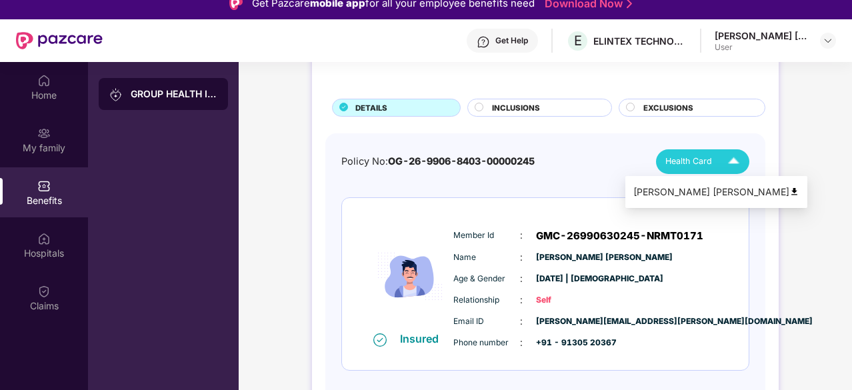
click at [734, 160] on img at bounding box center [733, 161] width 23 height 23
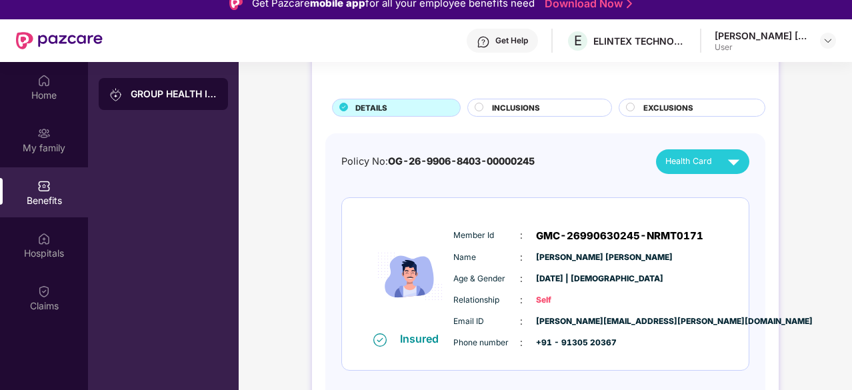
click at [782, 154] on div "GROUP HEALTH INSURANCE DETAILS INCLUSIONS EXCLUSIONS Policy No: OG-26-9906-8403…" at bounding box center [546, 231] width 614 height 444
